Goal: Task Accomplishment & Management: Manage account settings

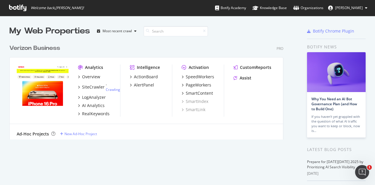
click at [244, 32] on div "My Web Properties Most recent crawl" at bounding box center [136, 31] width 255 height 12
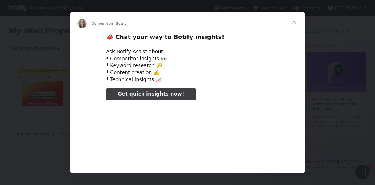
click at [295, 21] on span "Close" at bounding box center [293, 22] width 21 height 21
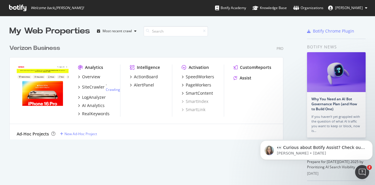
click at [342, 4] on button "[PERSON_NAME]" at bounding box center [347, 7] width 49 height 9
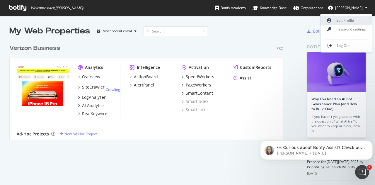
click at [341, 22] on link "Edit Profile" at bounding box center [345, 20] width 51 height 9
